Goal: Check status

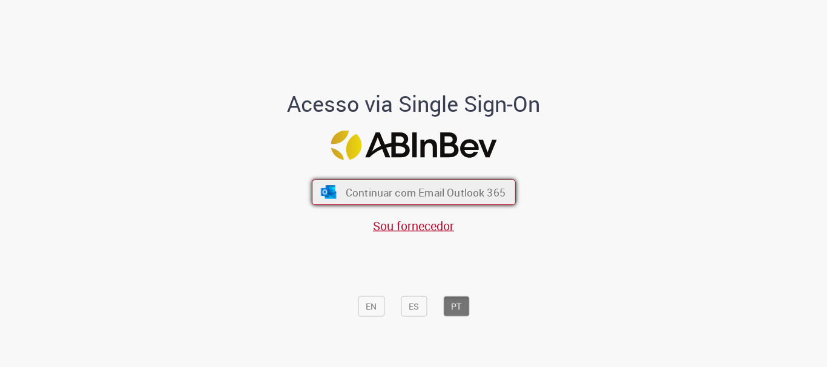
click at [439, 186] on span "Continuar com Email Outlook 365" at bounding box center [425, 193] width 160 height 14
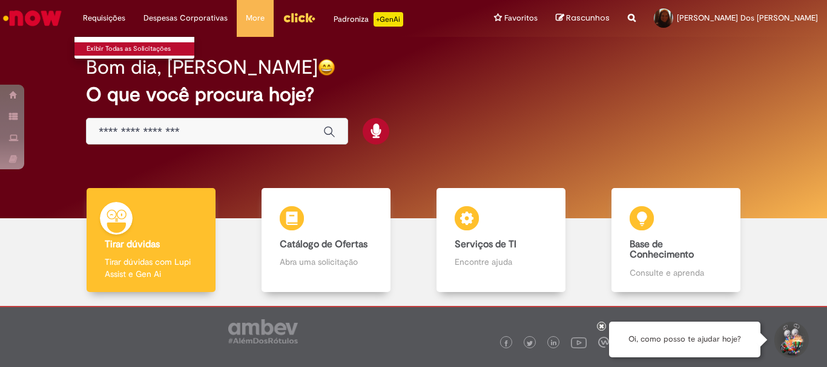
click at [108, 47] on link "Exibir Todas as Solicitações" at bounding box center [140, 48] width 133 height 13
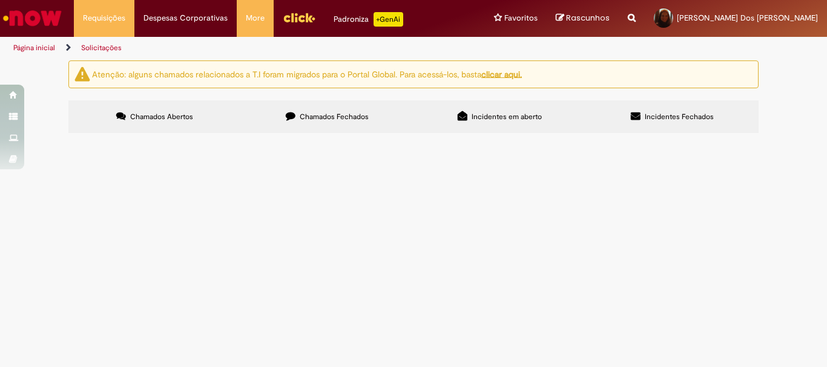
click at [352, 122] on label "Chamados Fechados" at bounding box center [327, 116] width 172 height 33
click at [327, 115] on span "Chamados Fechados" at bounding box center [334, 117] width 69 height 10
